Goal: Information Seeking & Learning: Learn about a topic

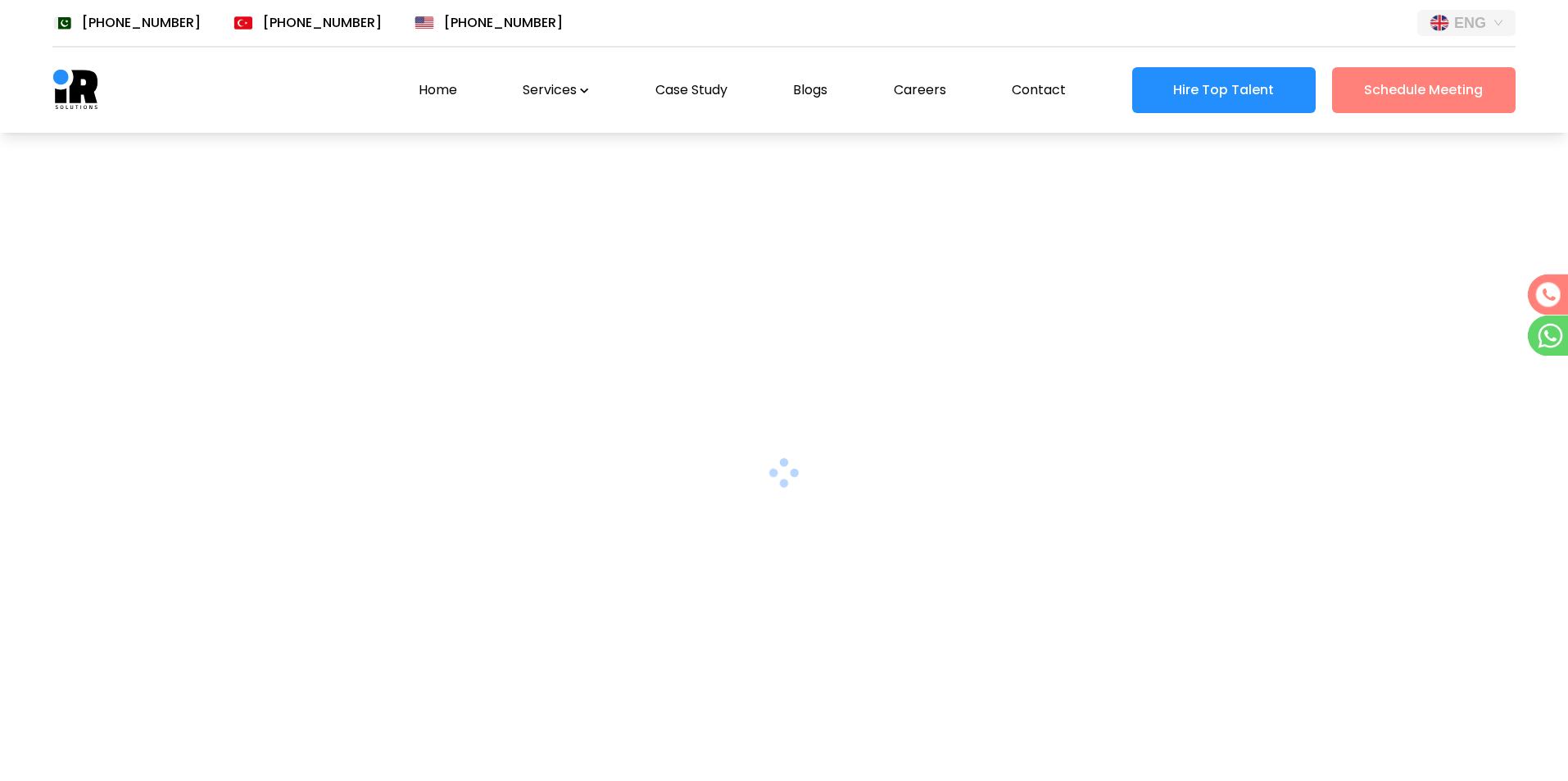
scroll to position [132, 0]
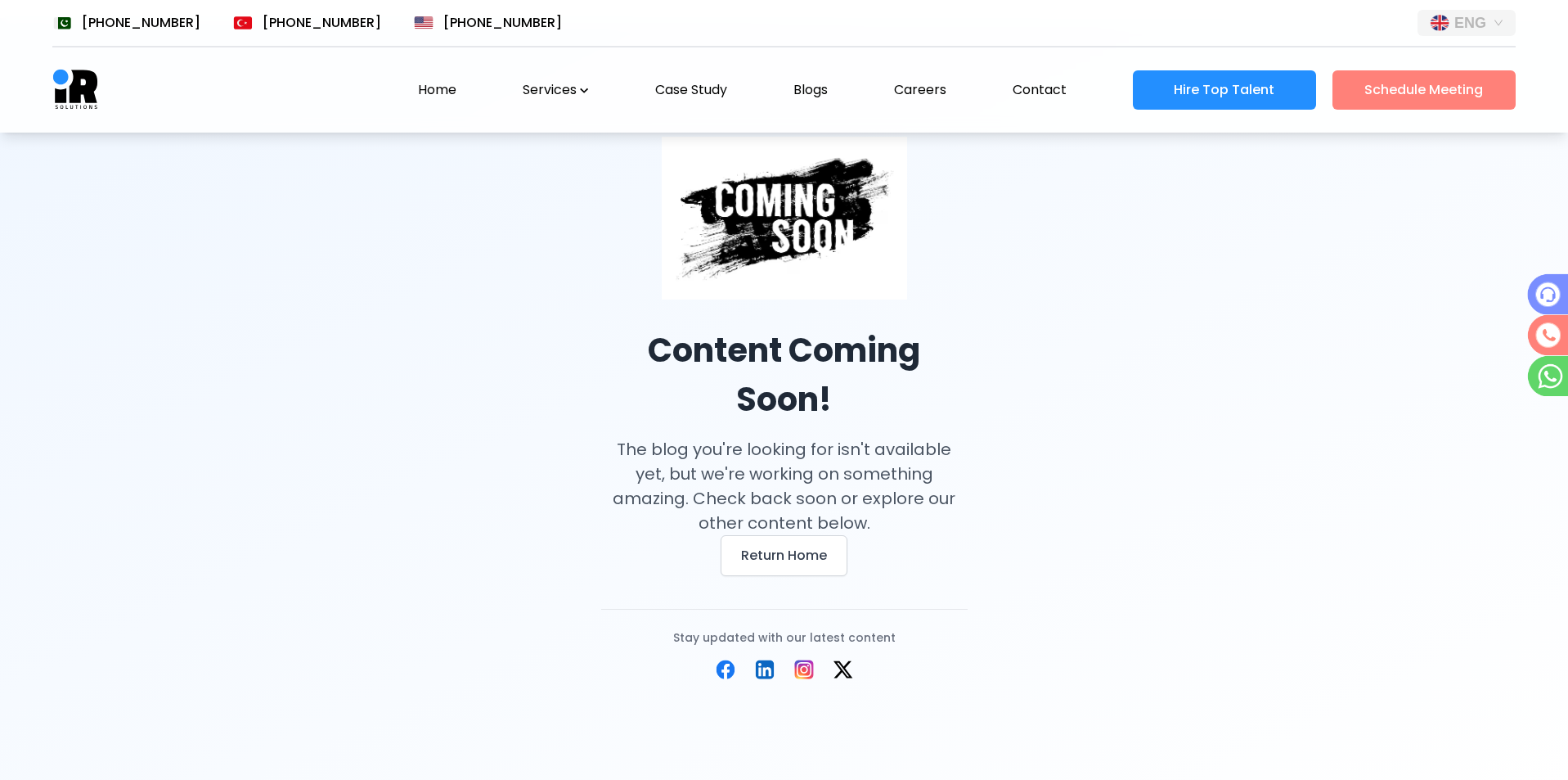
scroll to position [132, 0]
